Goal: Navigation & Orientation: Find specific page/section

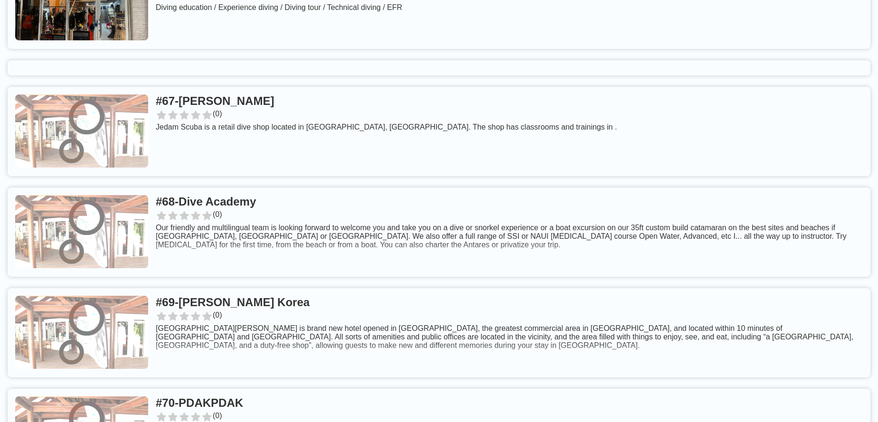
scroll to position [7657, 0]
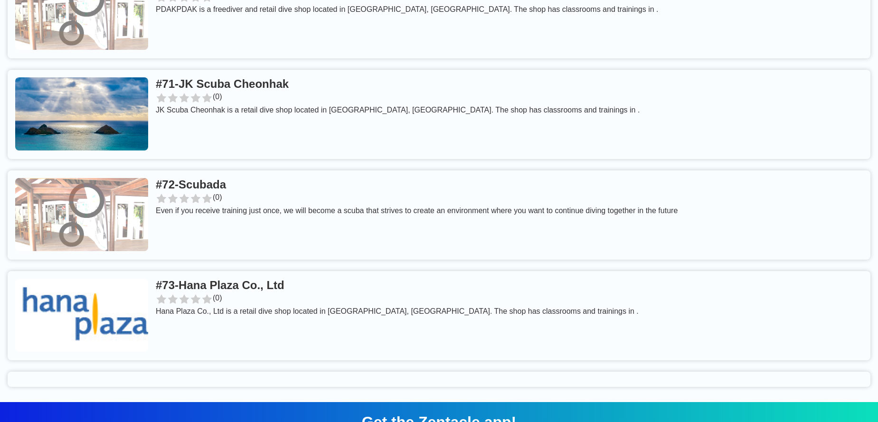
click at [320, 271] on link at bounding box center [439, 315] width 862 height 89
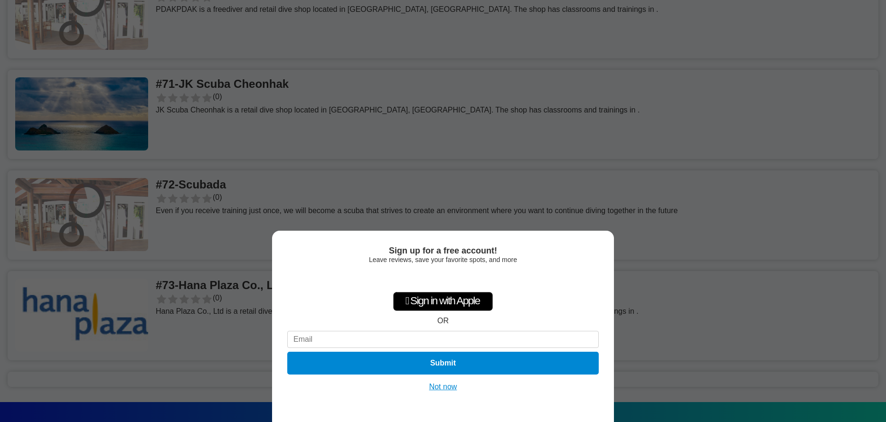
click at [440, 386] on button "Not now" at bounding box center [443, 386] width 34 height 9
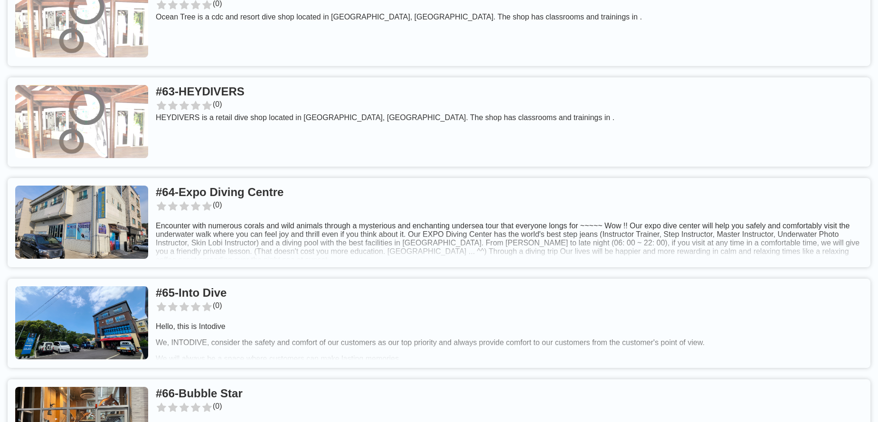
scroll to position [6398, 0]
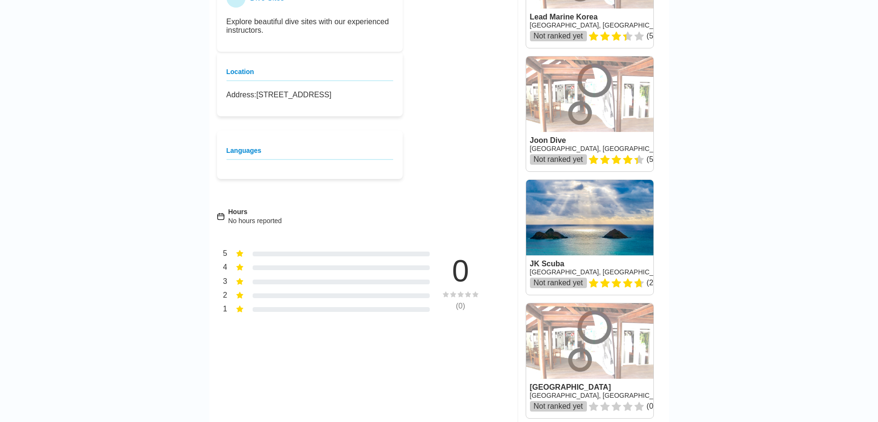
scroll to position [535, 0]
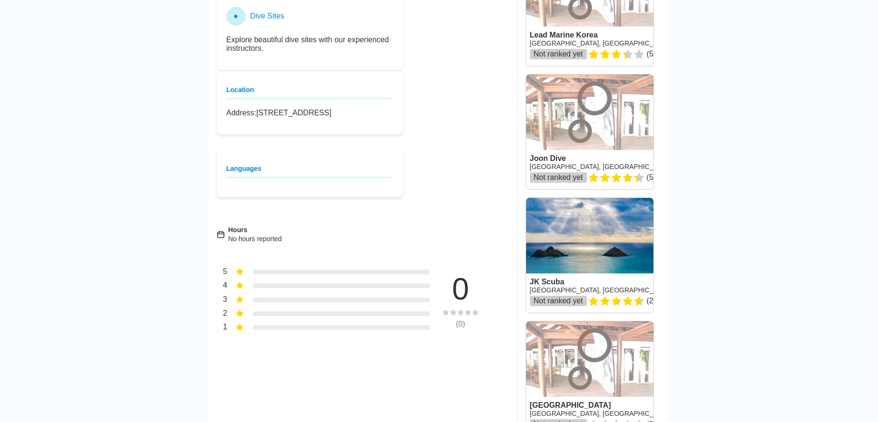
click at [611, 144] on link at bounding box center [589, 132] width 127 height 115
